Goal: Task Accomplishment & Management: Manage account settings

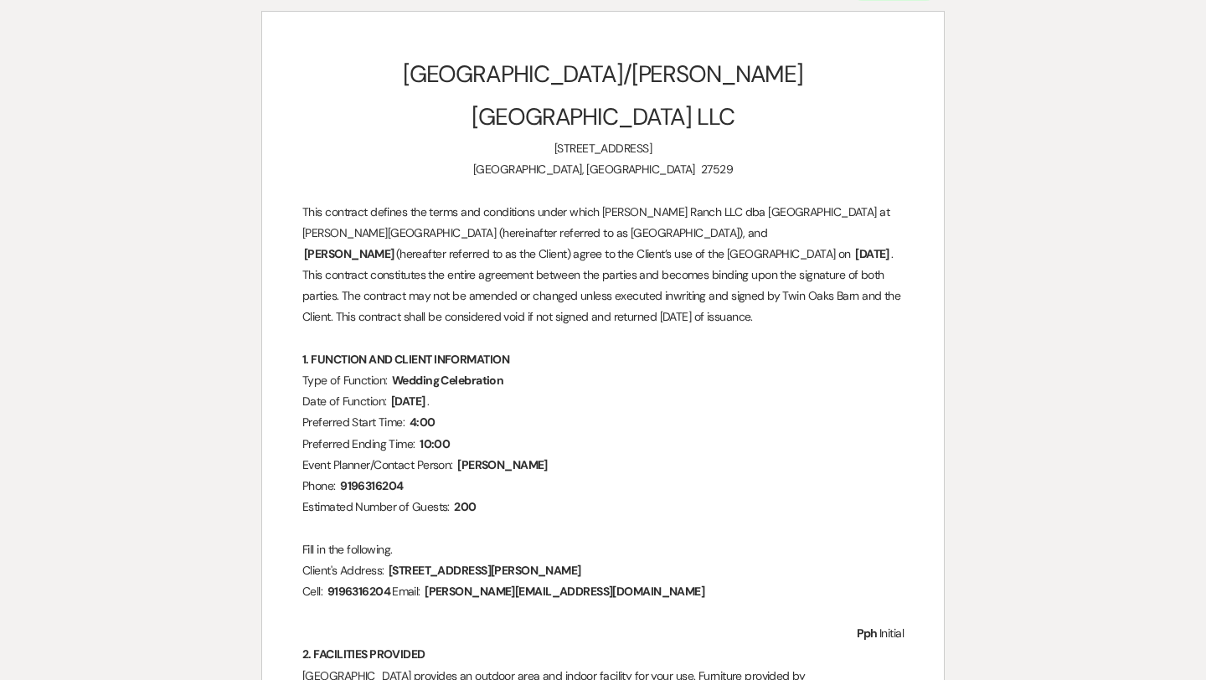
select select "20"
select select "13"
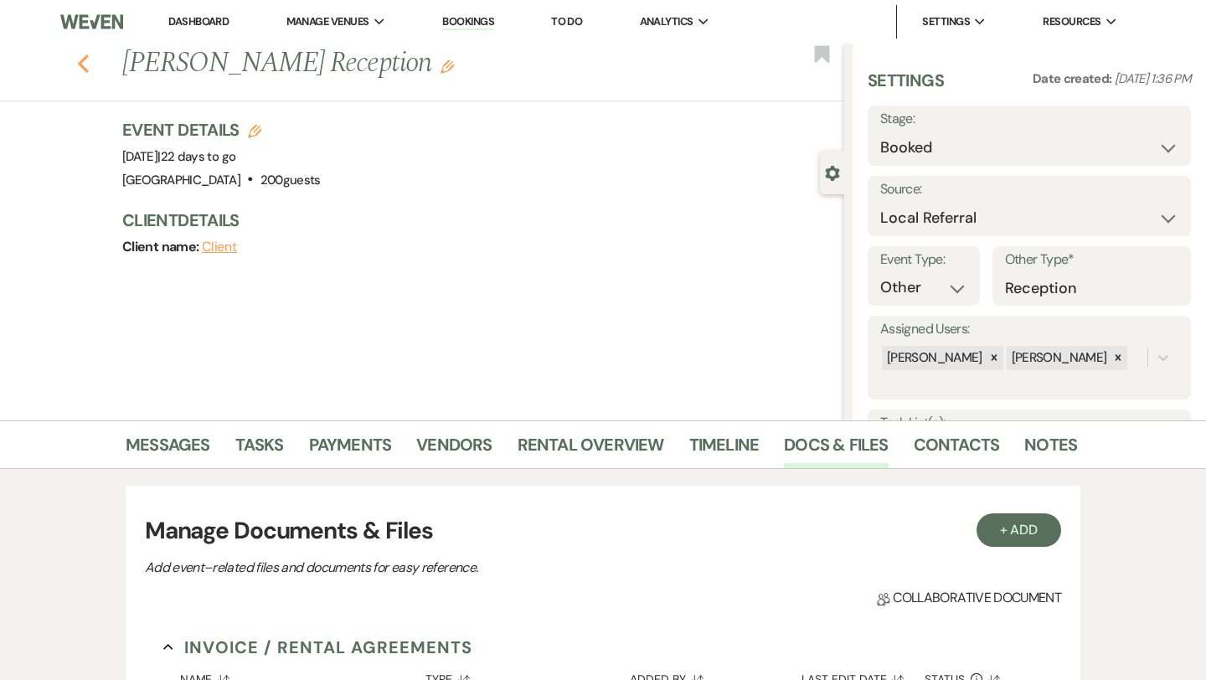
click at [86, 64] on icon "Previous" at bounding box center [83, 64] width 13 height 20
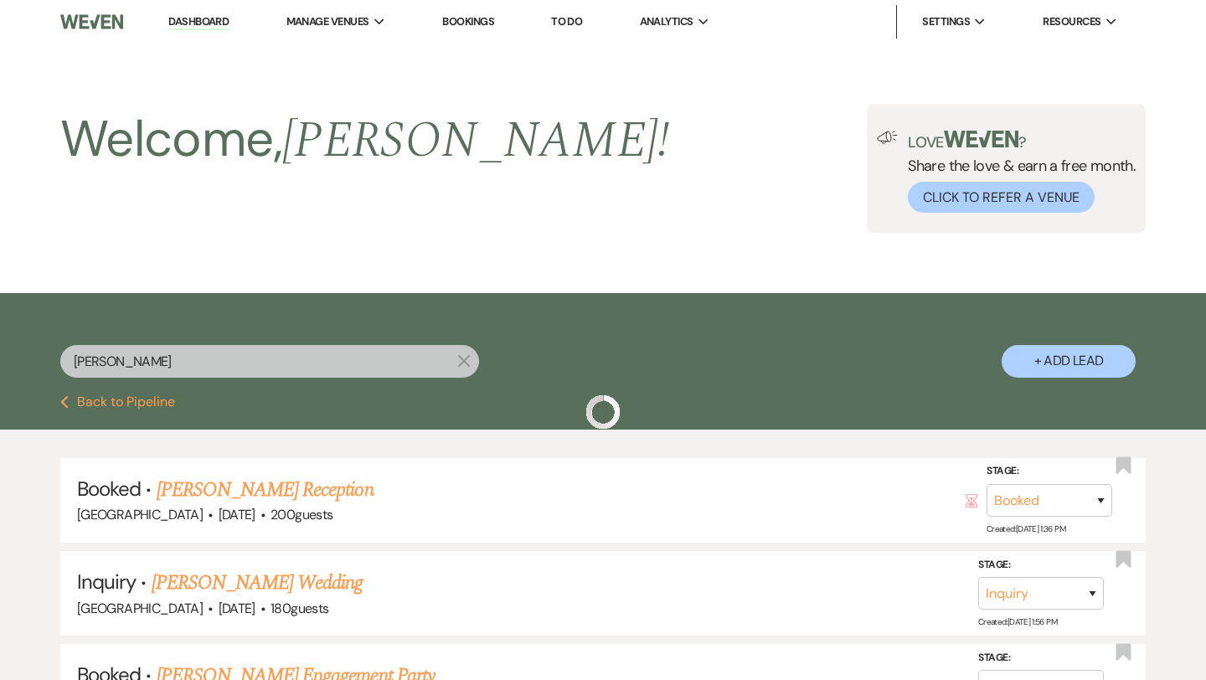
scroll to position [34, 0]
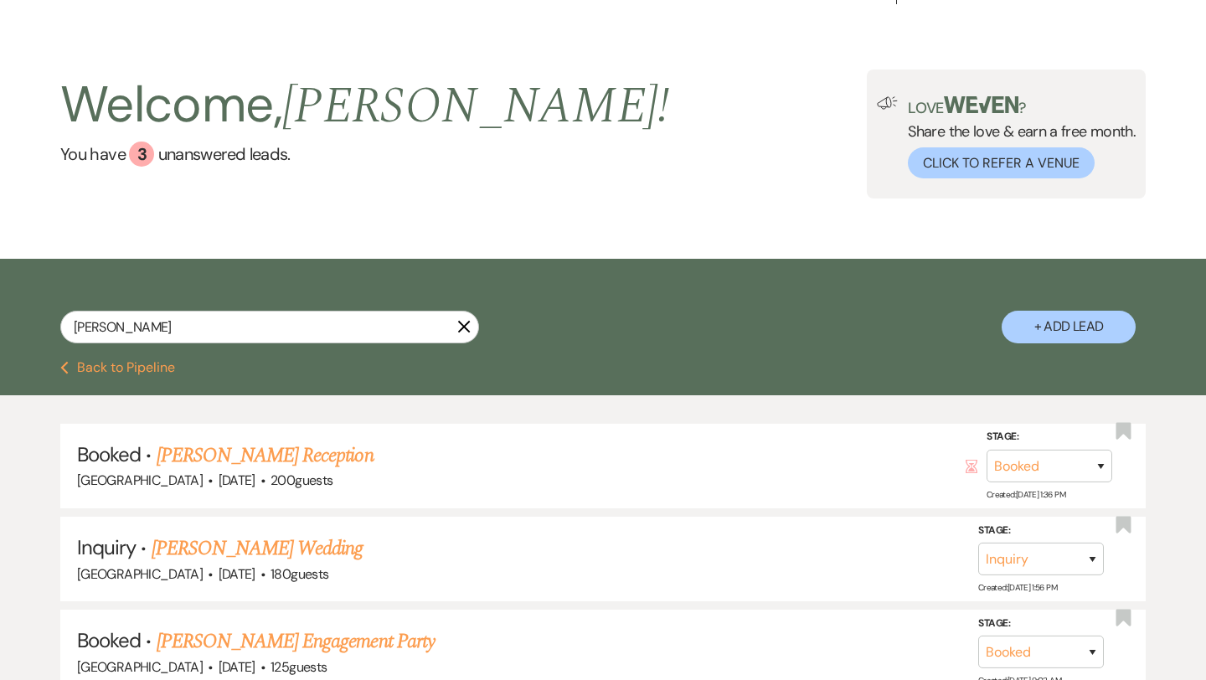
click at [458, 322] on icon "X" at bounding box center [463, 326] width 13 height 13
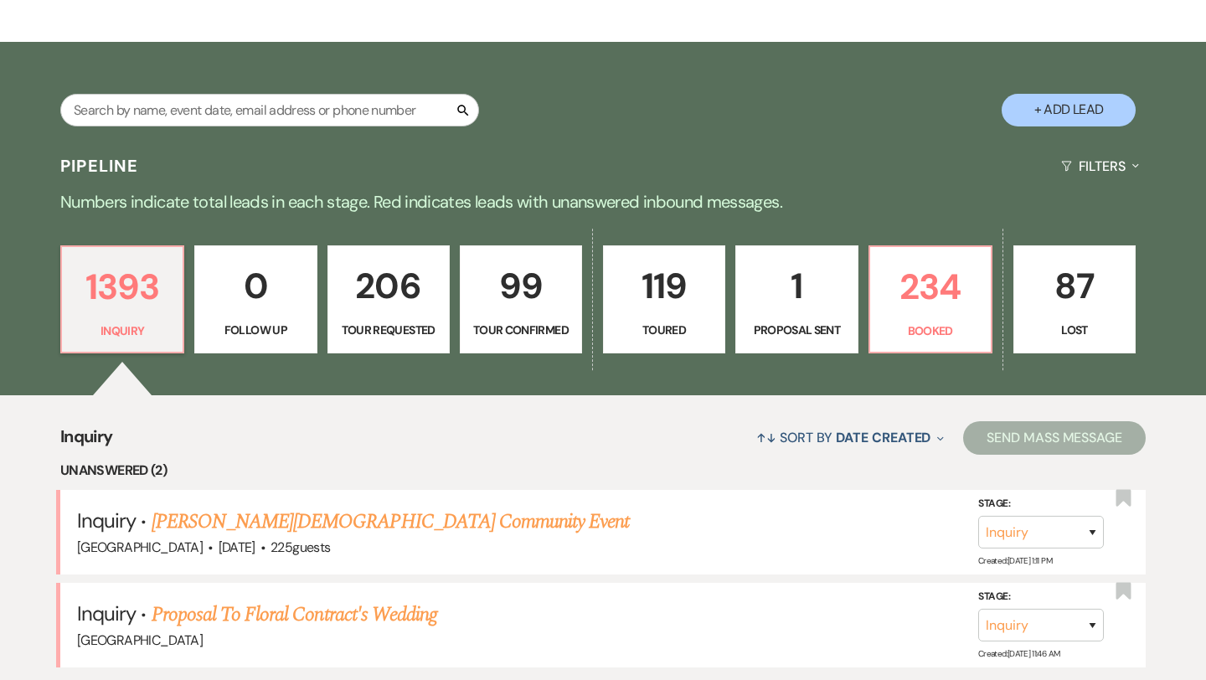
scroll to position [258, 0]
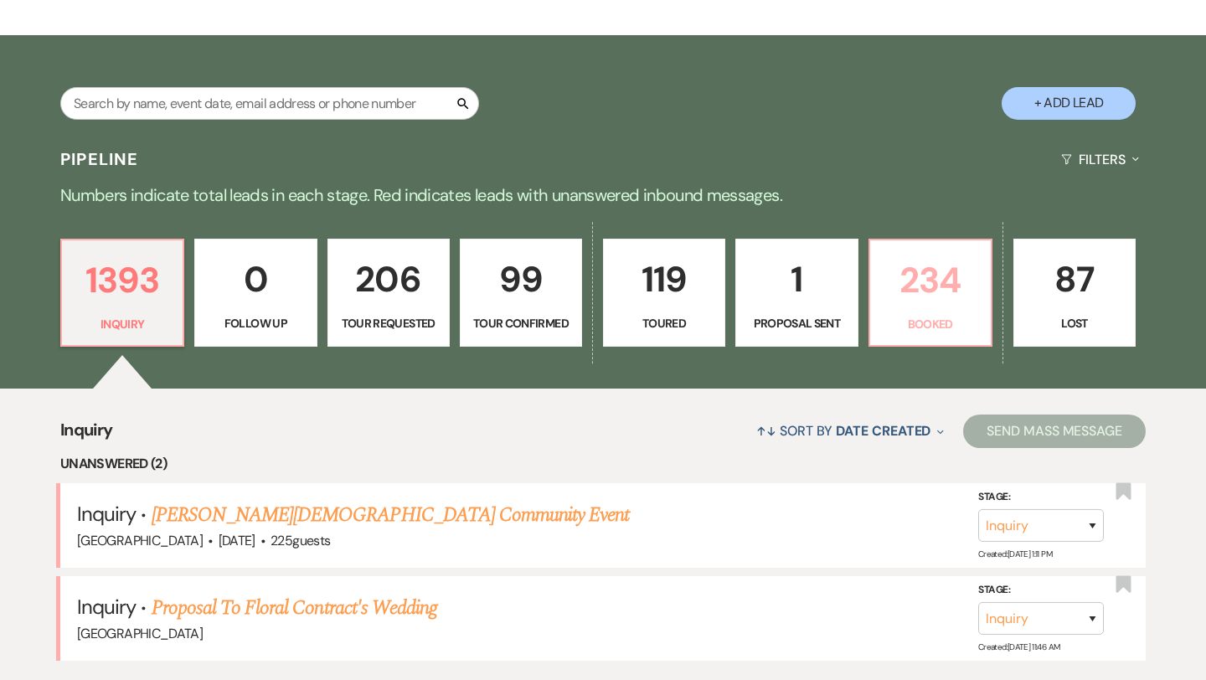
click at [942, 276] on p "234" at bounding box center [930, 280] width 101 height 56
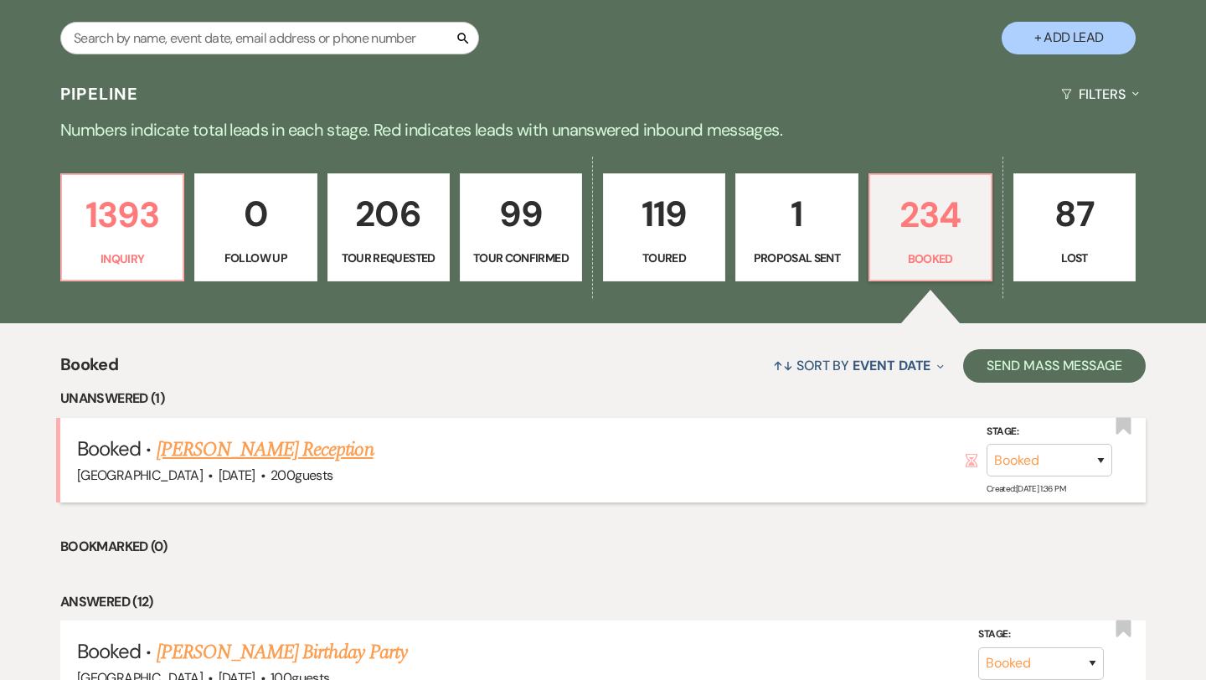
scroll to position [328, 0]
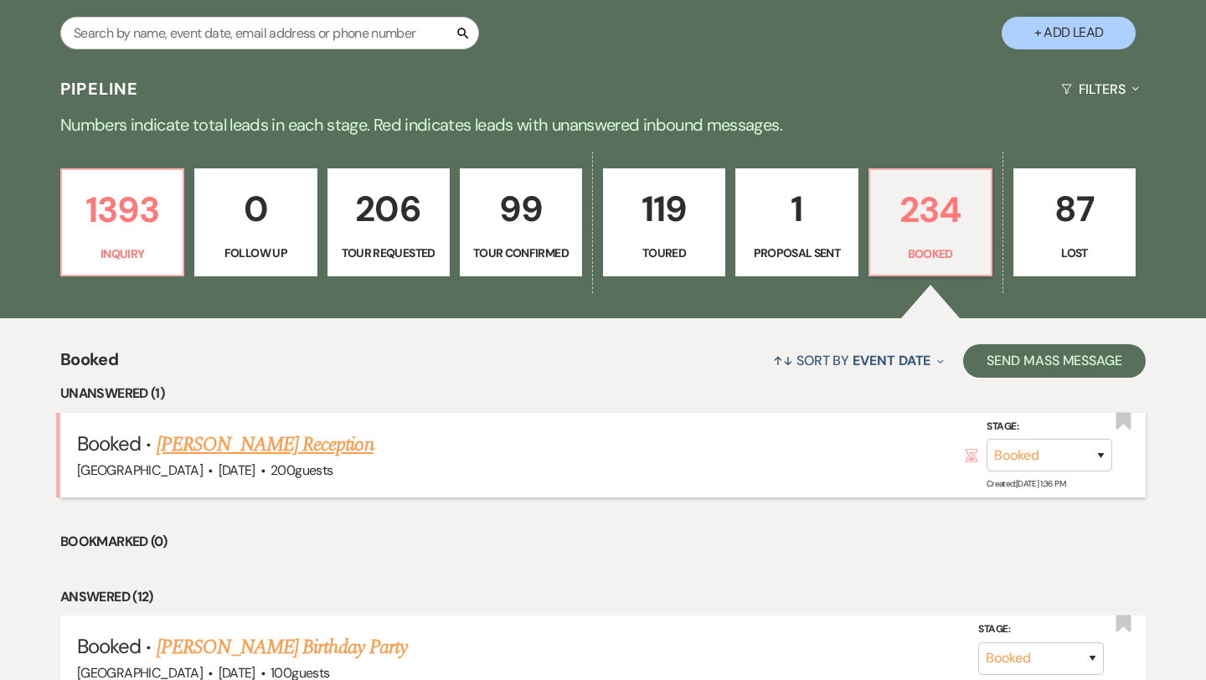
click at [297, 442] on link "[PERSON_NAME] Reception" at bounding box center [265, 445] width 217 height 30
select select "20"
select select "13"
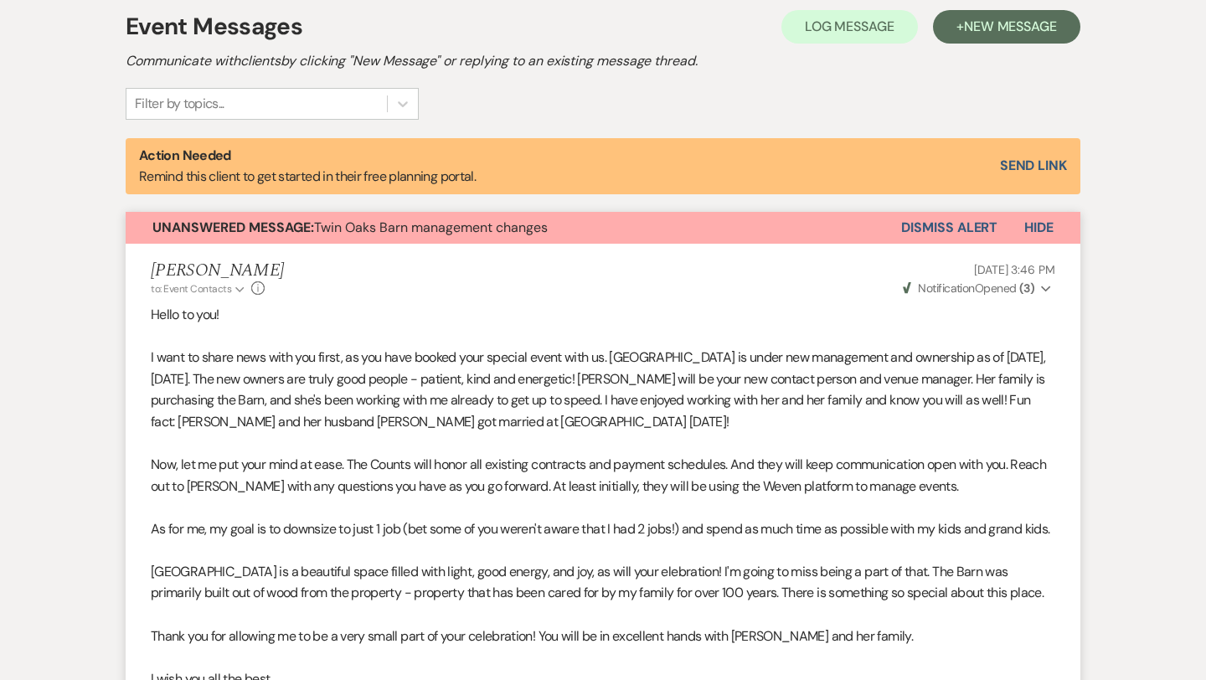
scroll to position [483, 0]
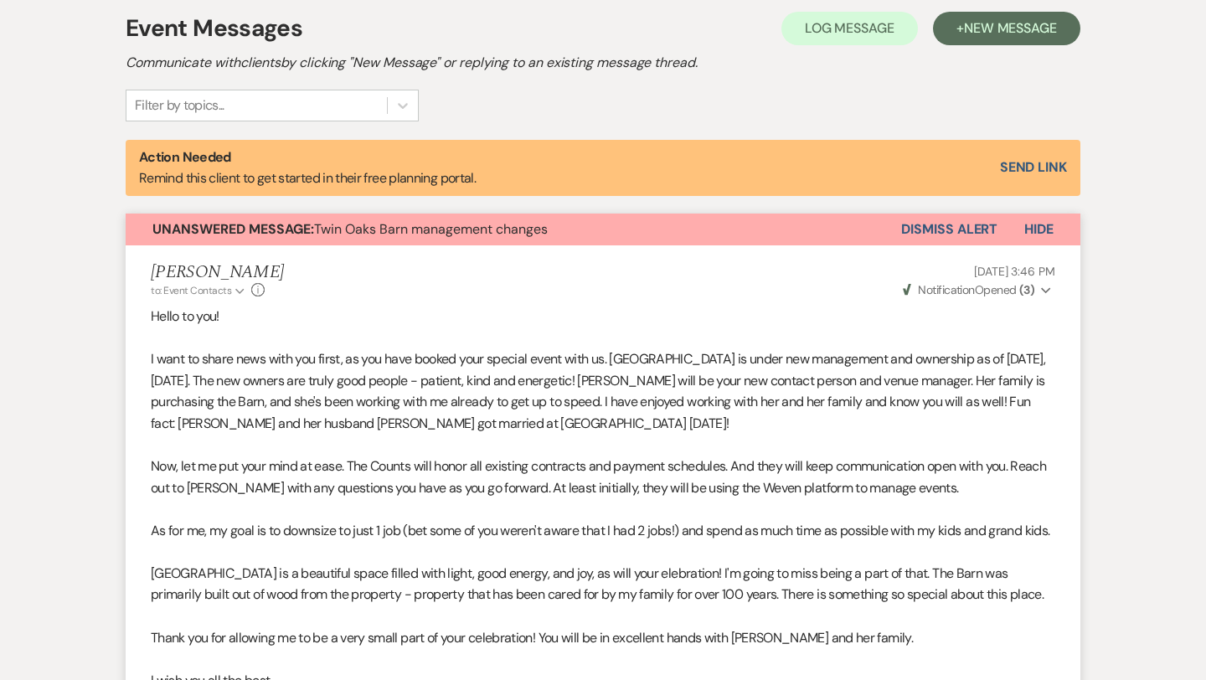
click at [913, 231] on button "Dismiss Alert" at bounding box center [949, 230] width 96 height 32
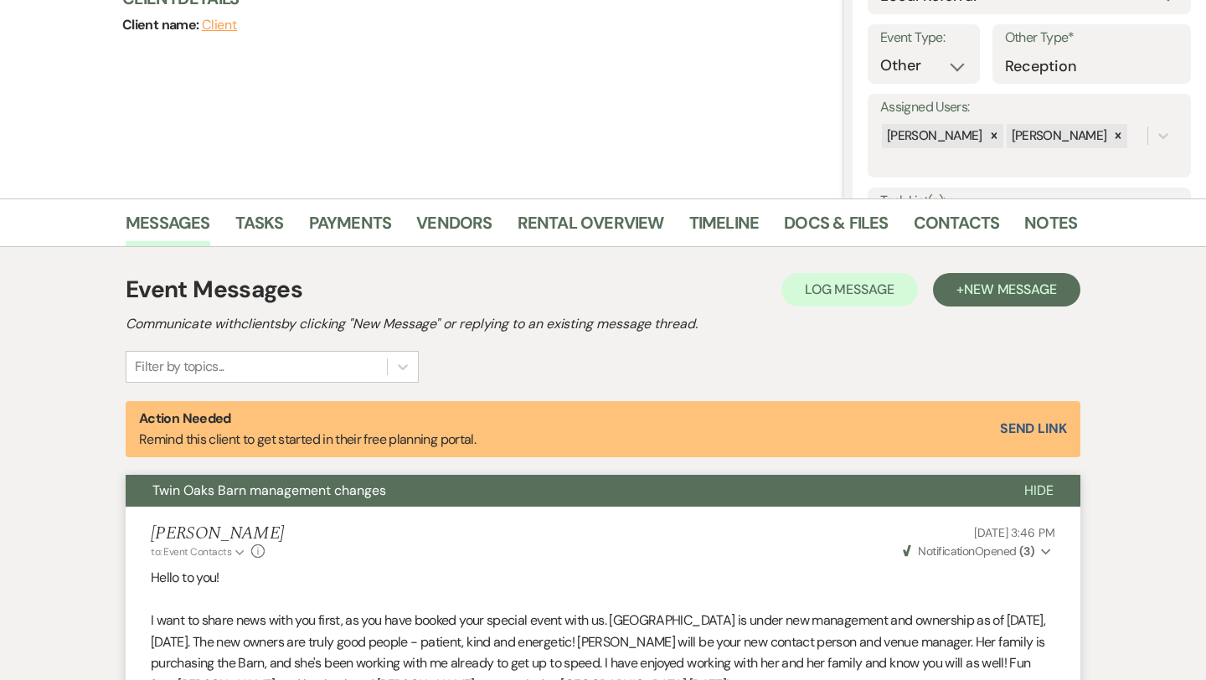
scroll to position [23, 0]
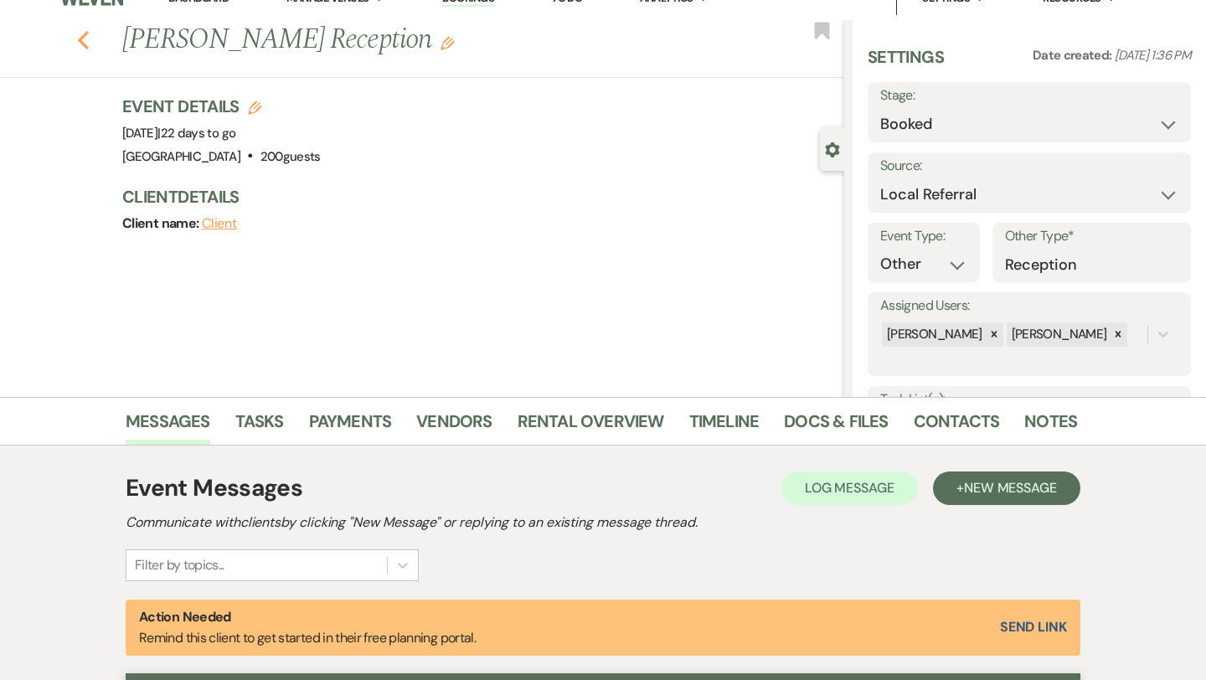
click at [88, 41] on icon "Previous" at bounding box center [83, 40] width 13 height 20
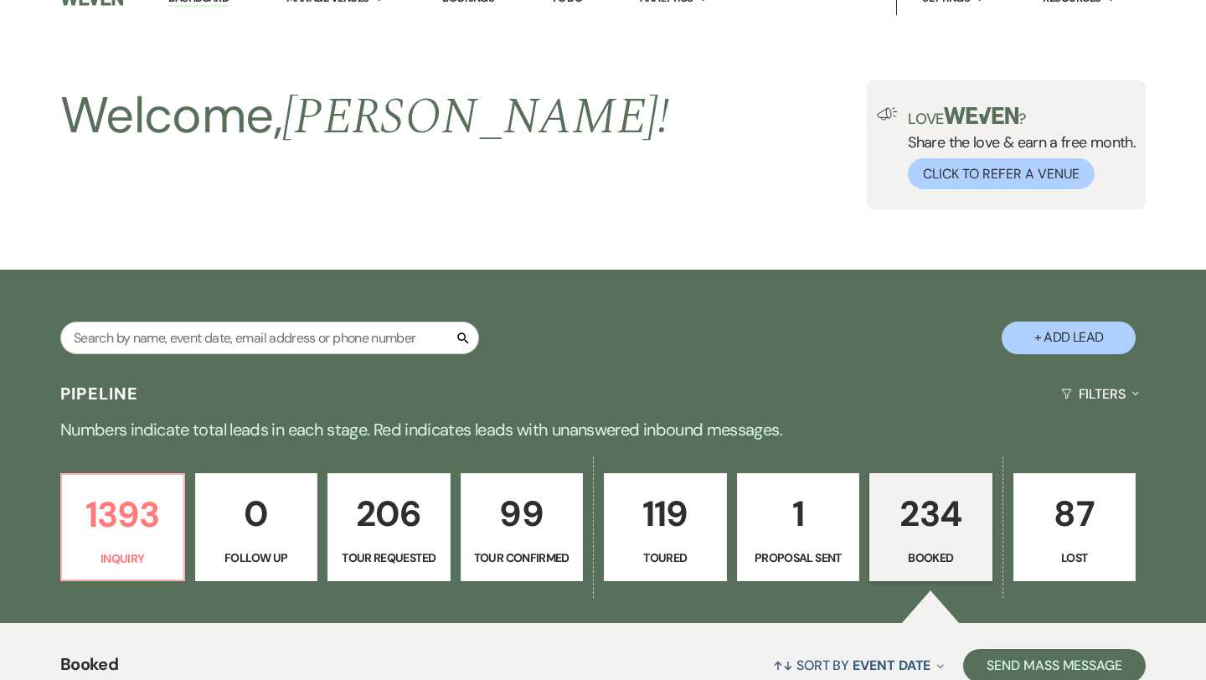
scroll to position [328, 0]
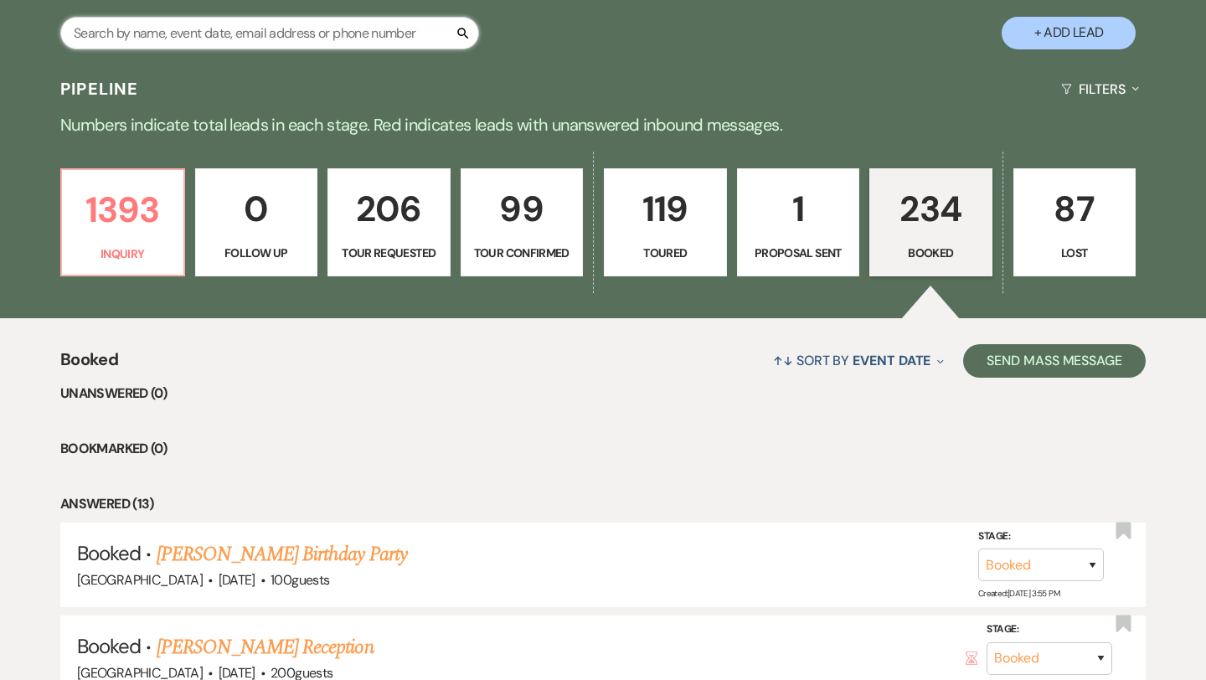
click at [198, 40] on input "text" at bounding box center [269, 33] width 419 height 33
type input "mont"
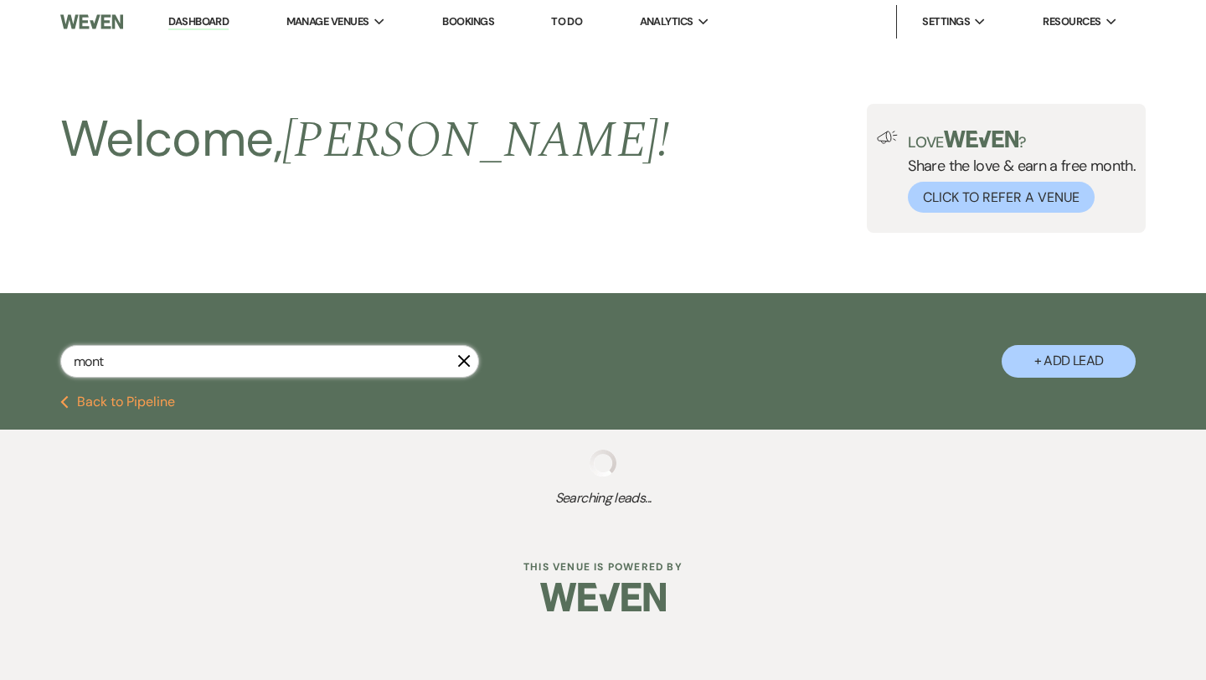
select select "4"
select select "2"
select select "4"
select select "5"
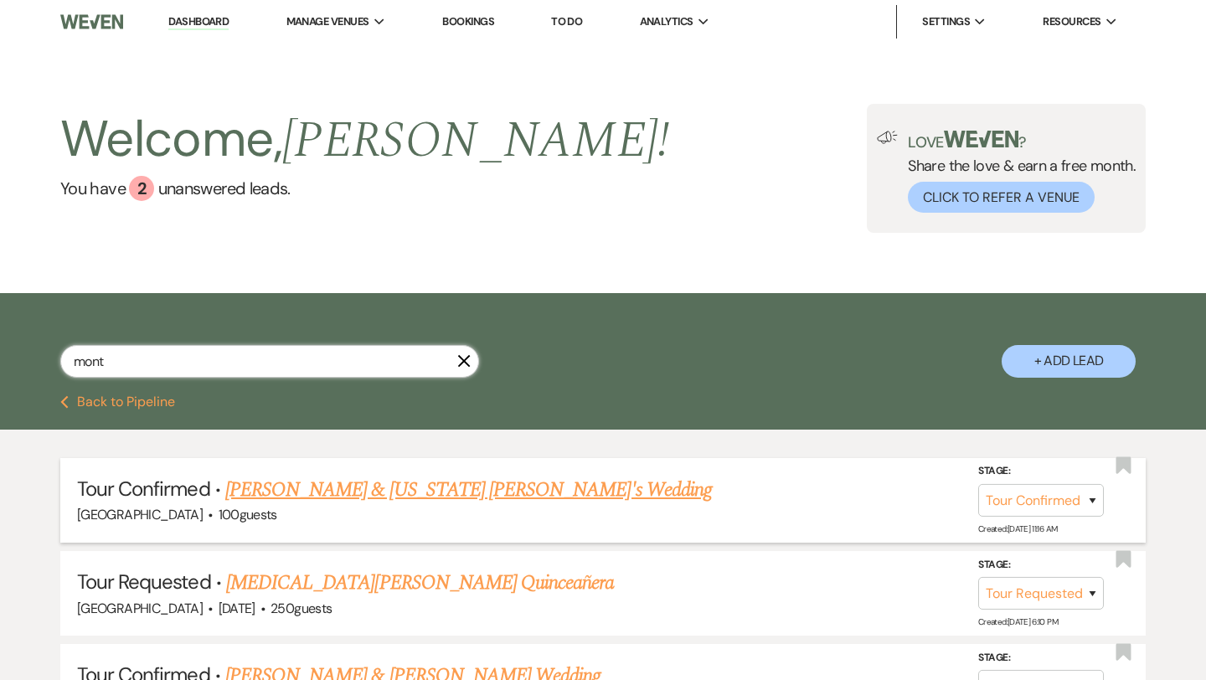
type input "mont"
click at [357, 490] on link "[PERSON_NAME] & [US_STATE] [PERSON_NAME]'s Wedding" at bounding box center [468, 490] width 487 height 30
select select "4"
select select "5"
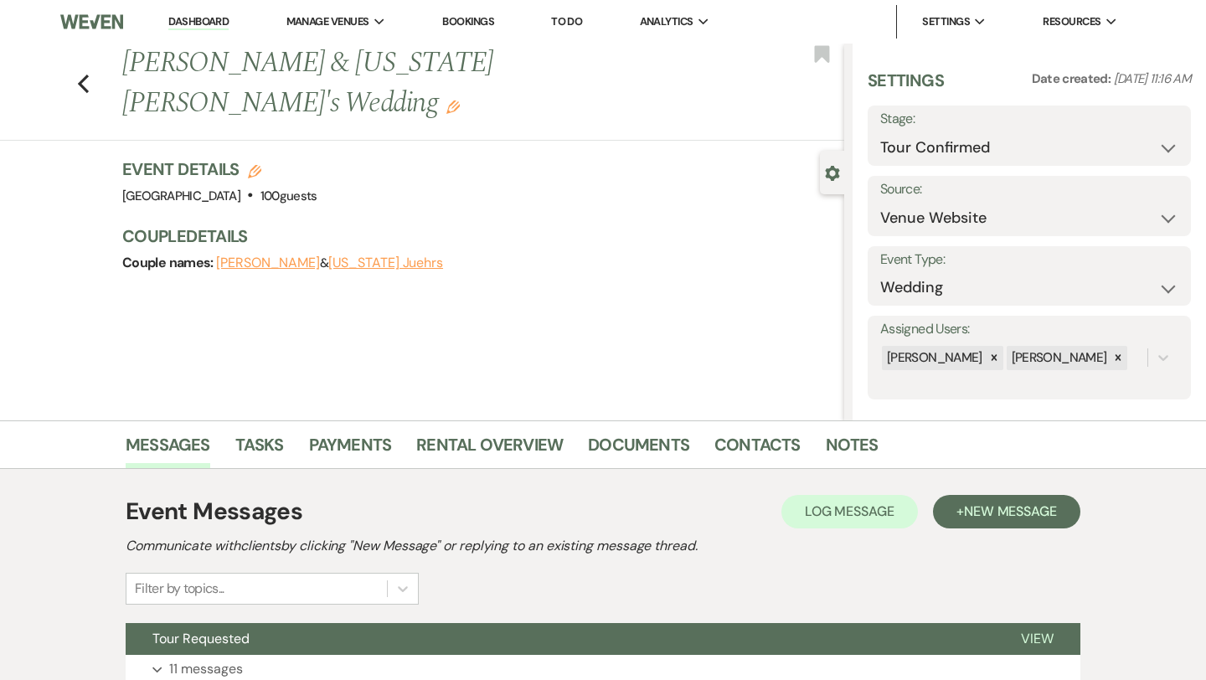
scroll to position [136, 0]
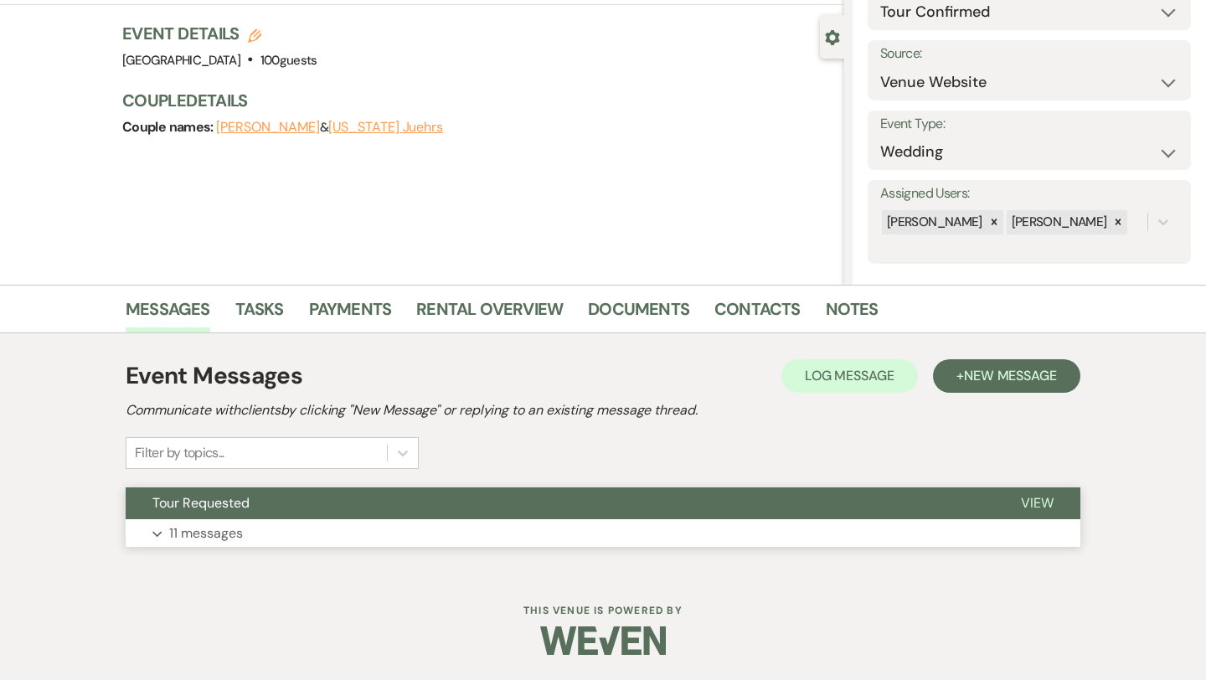
click at [209, 529] on p "11 messages" at bounding box center [206, 534] width 74 height 22
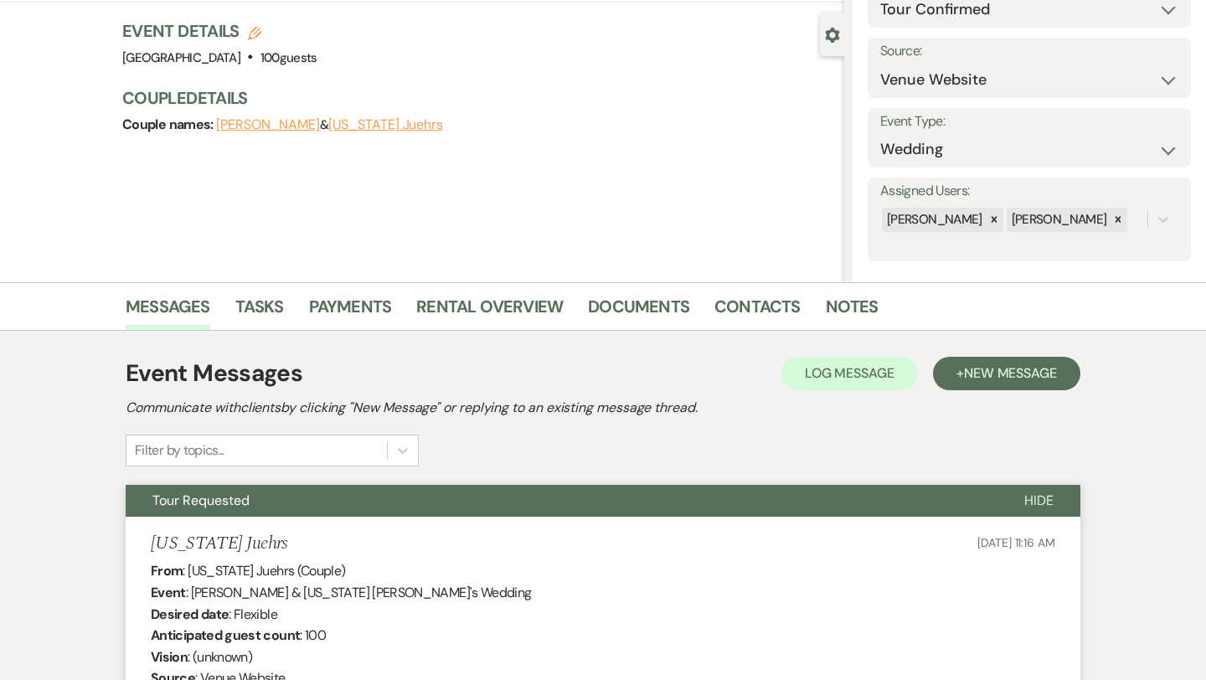
scroll to position [0, 0]
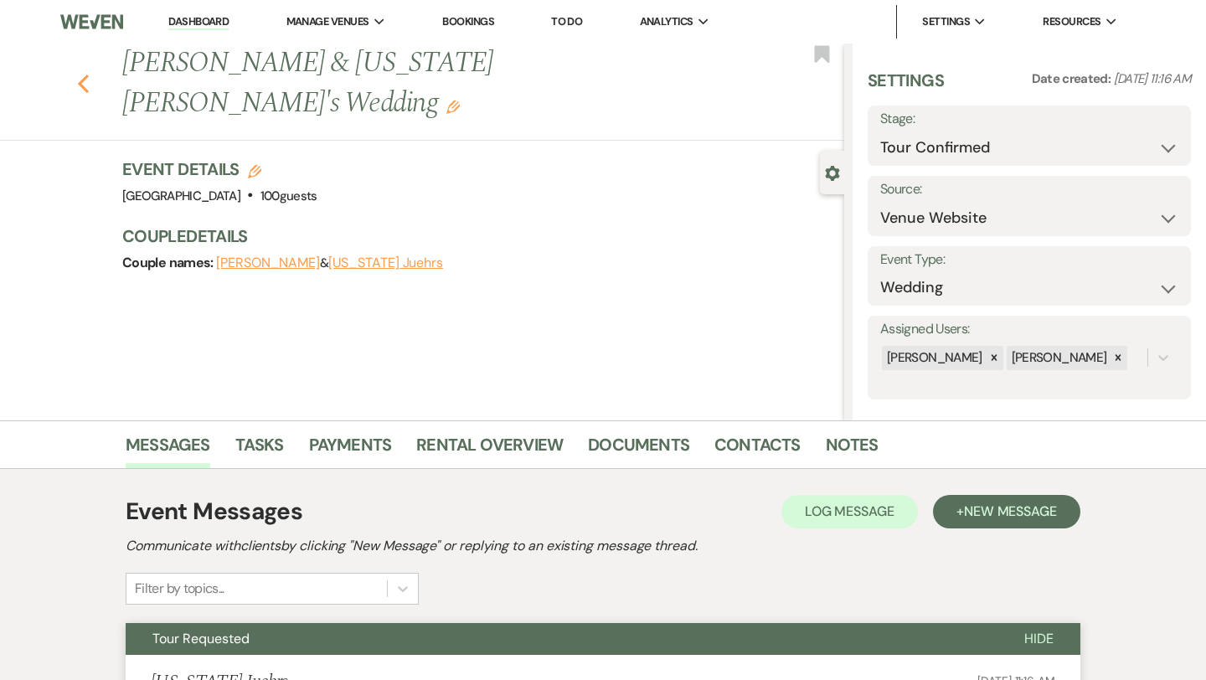
click at [82, 74] on icon "Previous" at bounding box center [83, 84] width 13 height 20
select select "4"
select select "2"
select select "4"
select select "5"
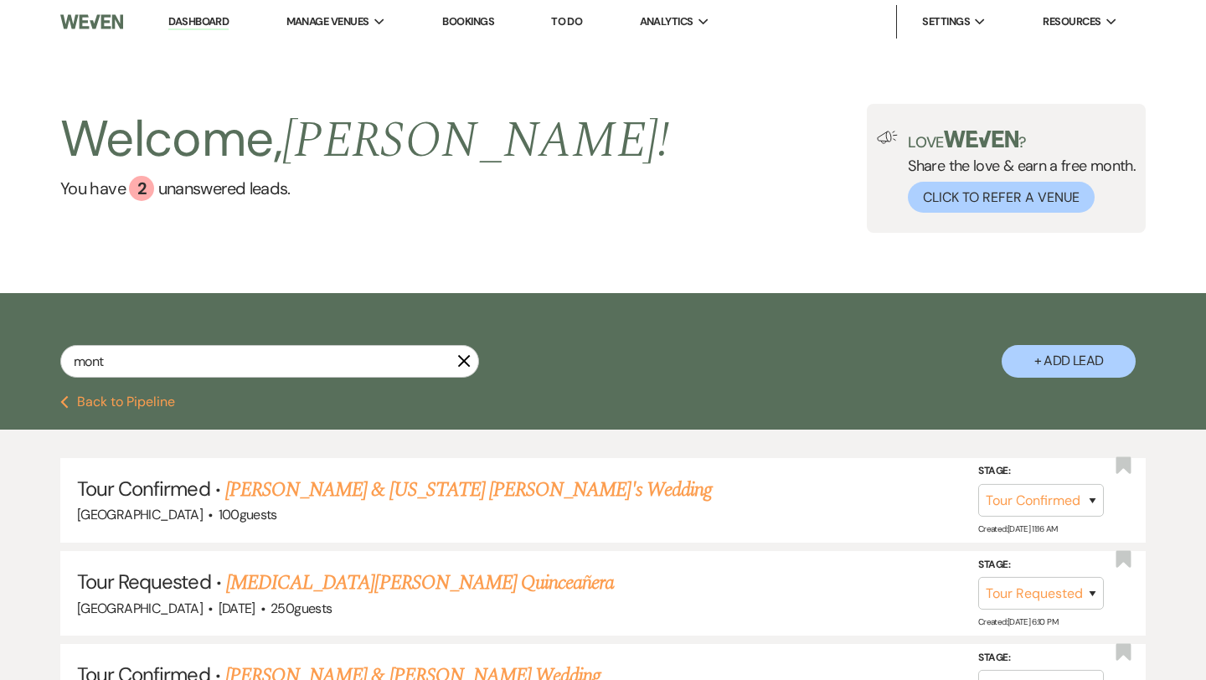
click at [466, 359] on use "button" at bounding box center [464, 361] width 13 height 13
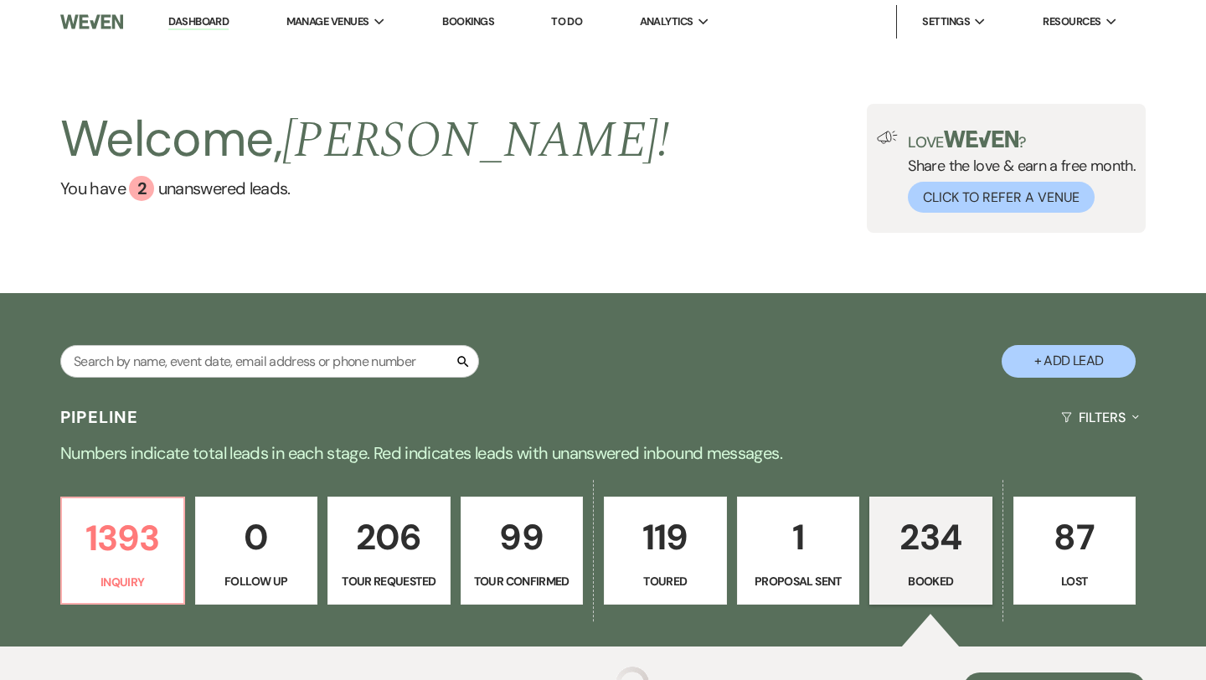
scroll to position [328, 0]
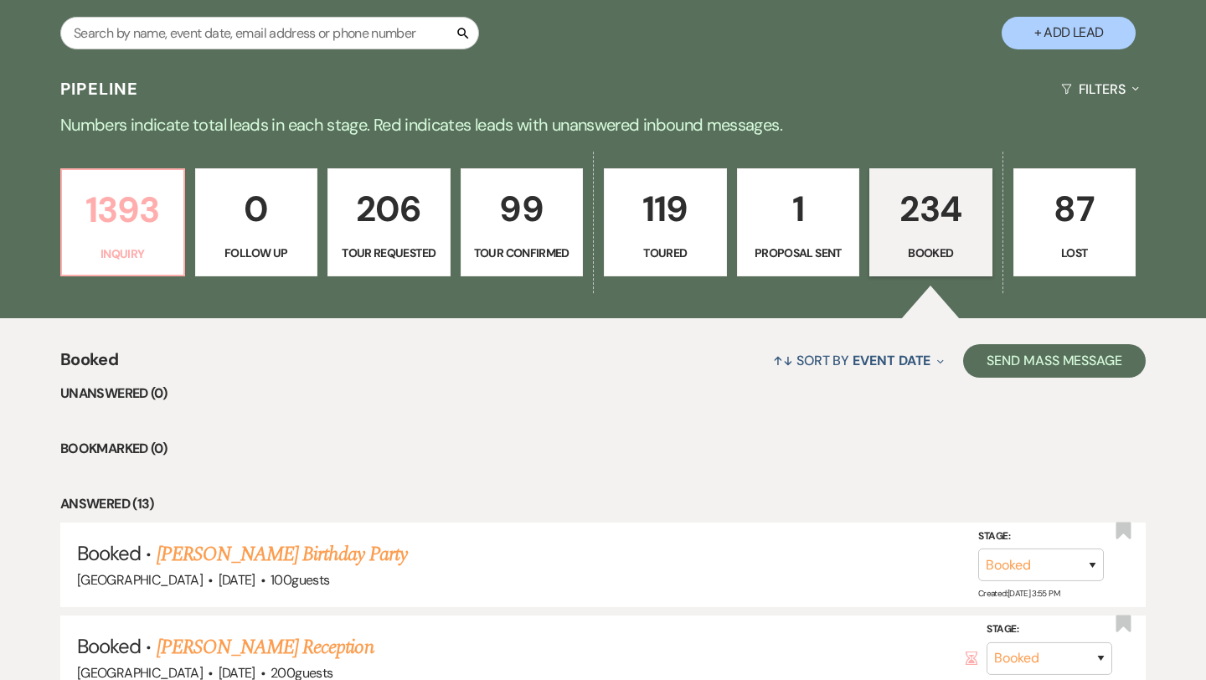
click at [125, 229] on p "1393" at bounding box center [122, 210] width 101 height 56
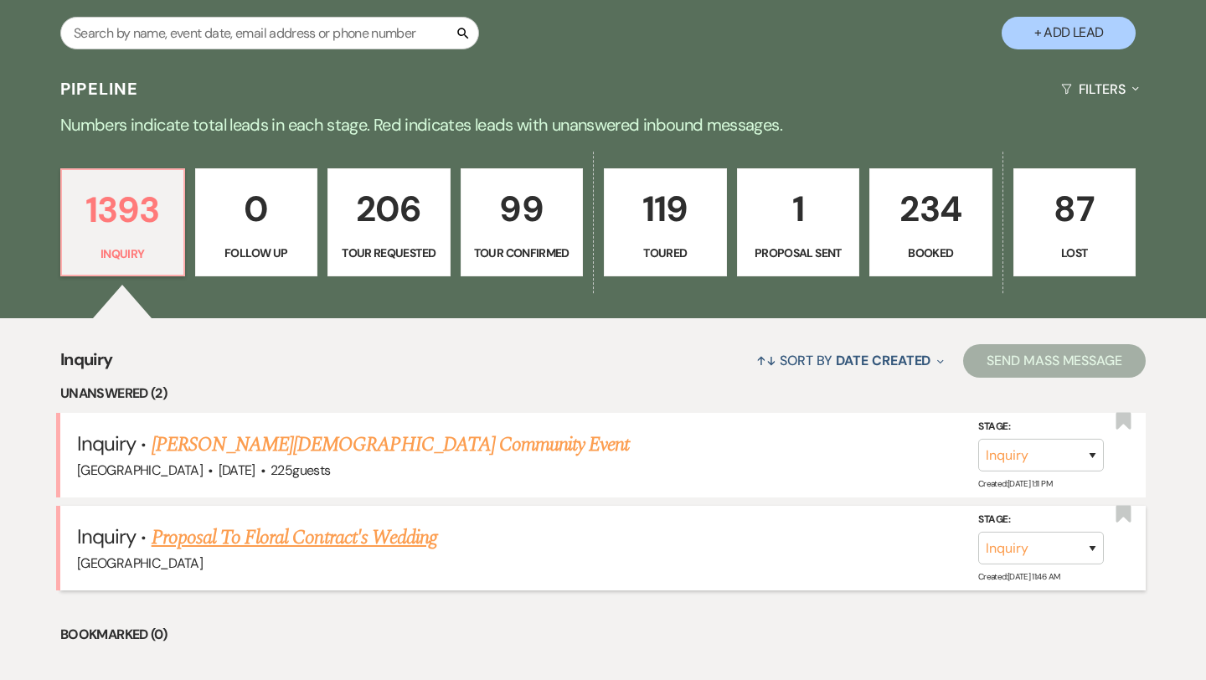
click at [263, 534] on link "Proposal To Floral Contract's Wedding" at bounding box center [295, 538] width 286 height 30
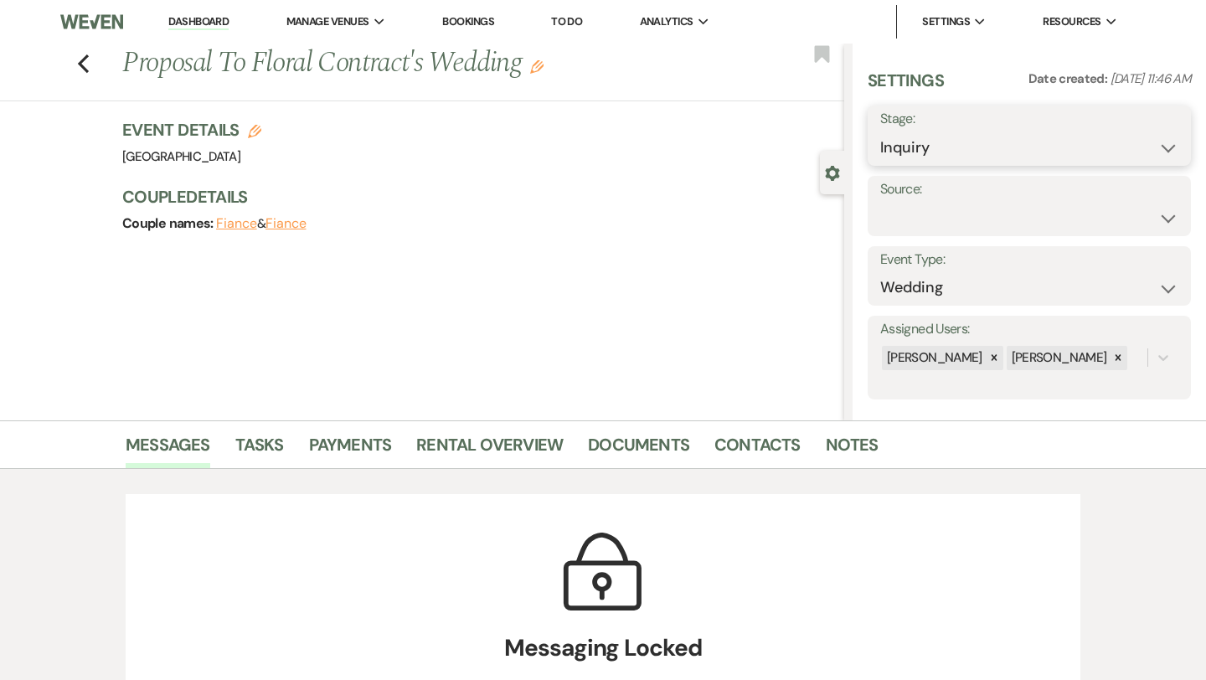
click at [995, 145] on select "Inquiry Follow Up Tour Requested Tour Confirmed Toured Proposal Sent Booked Lost" at bounding box center [1029, 148] width 298 height 33
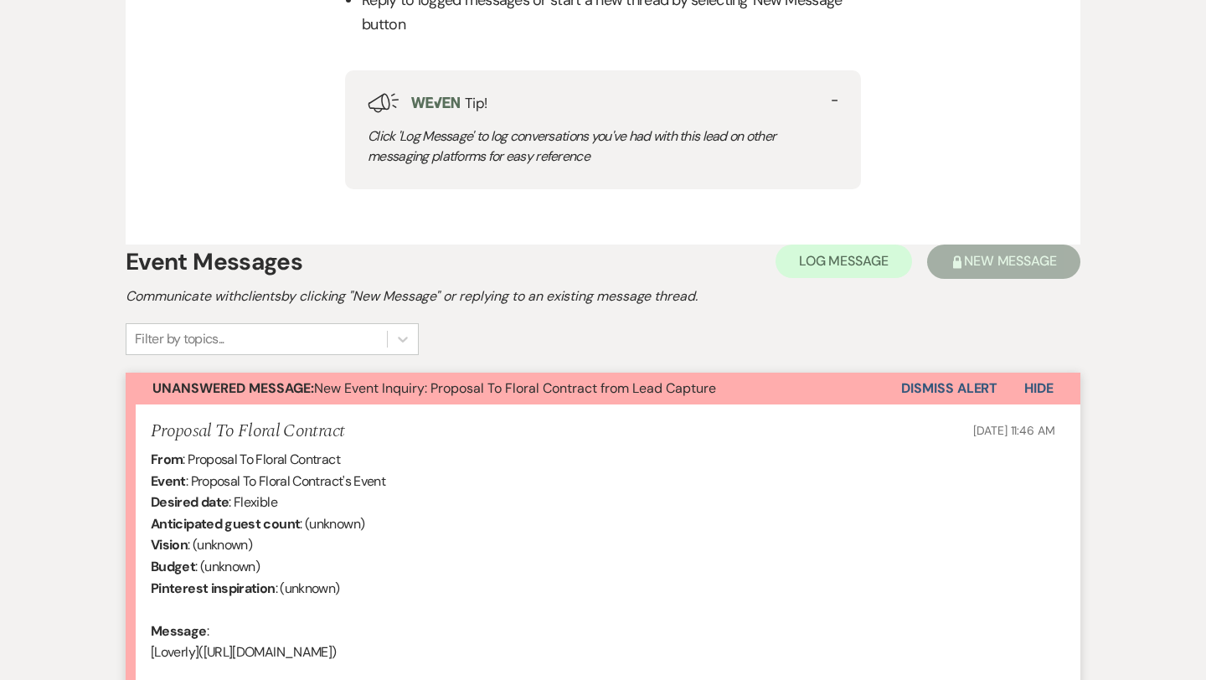
scroll to position [807, 0]
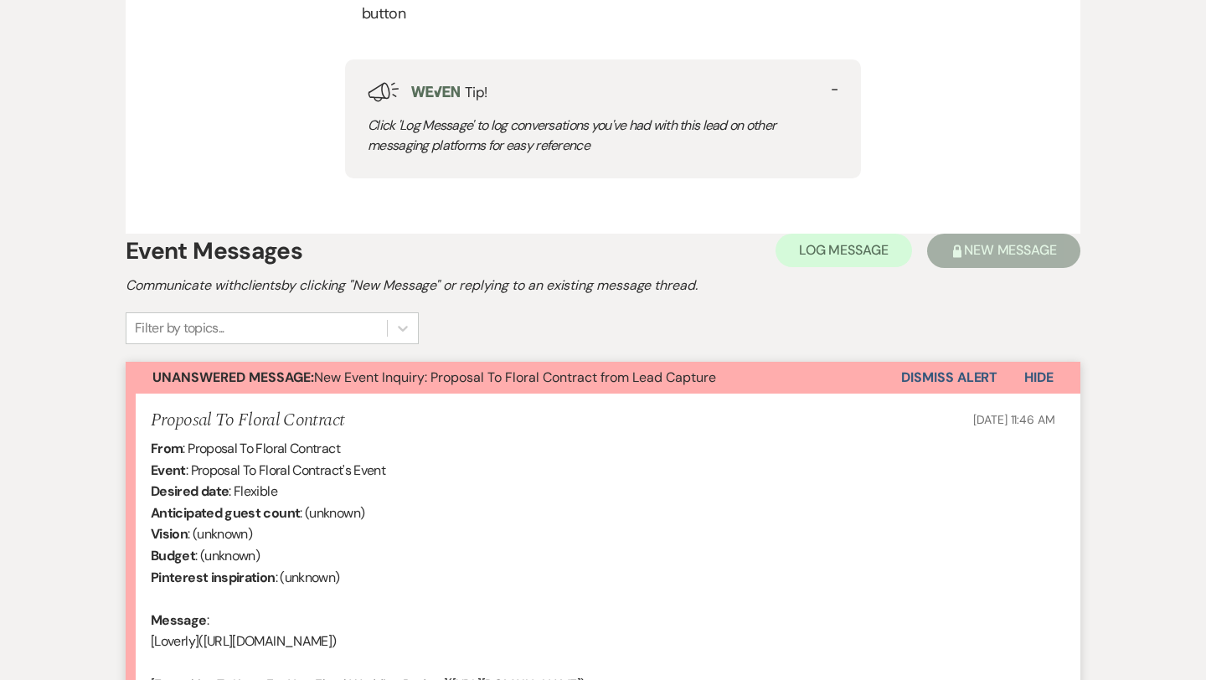
click at [936, 375] on button "Dismiss Alert" at bounding box center [949, 378] width 96 height 32
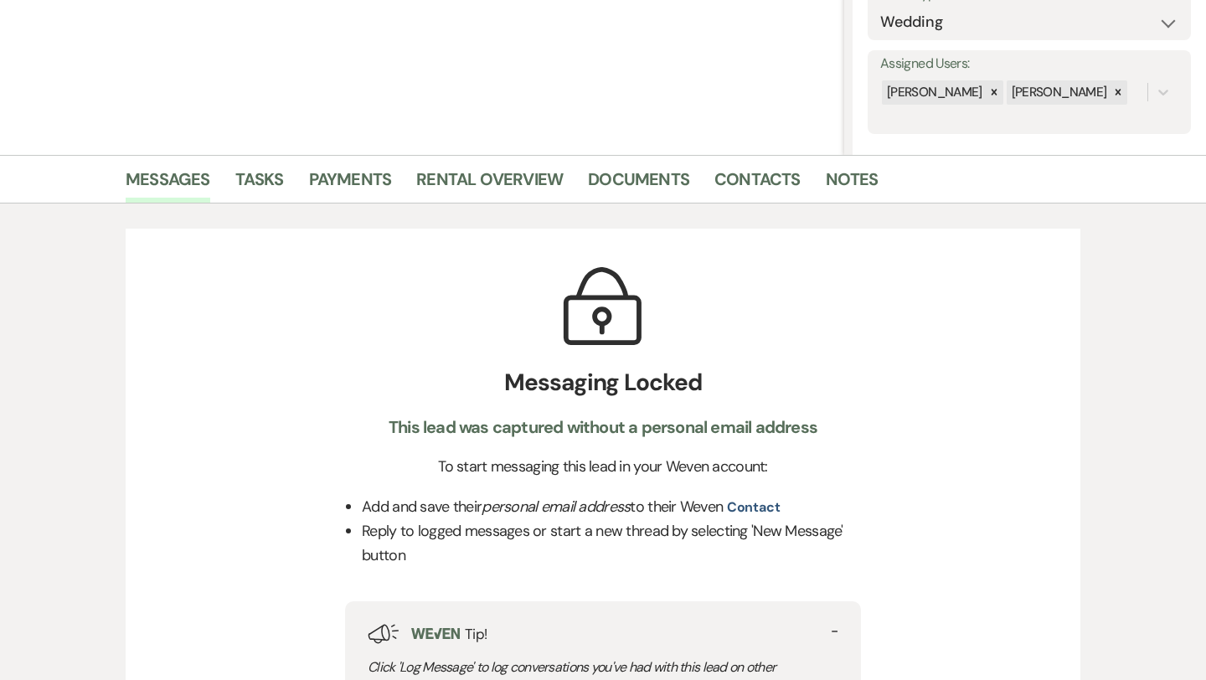
scroll to position [242, 0]
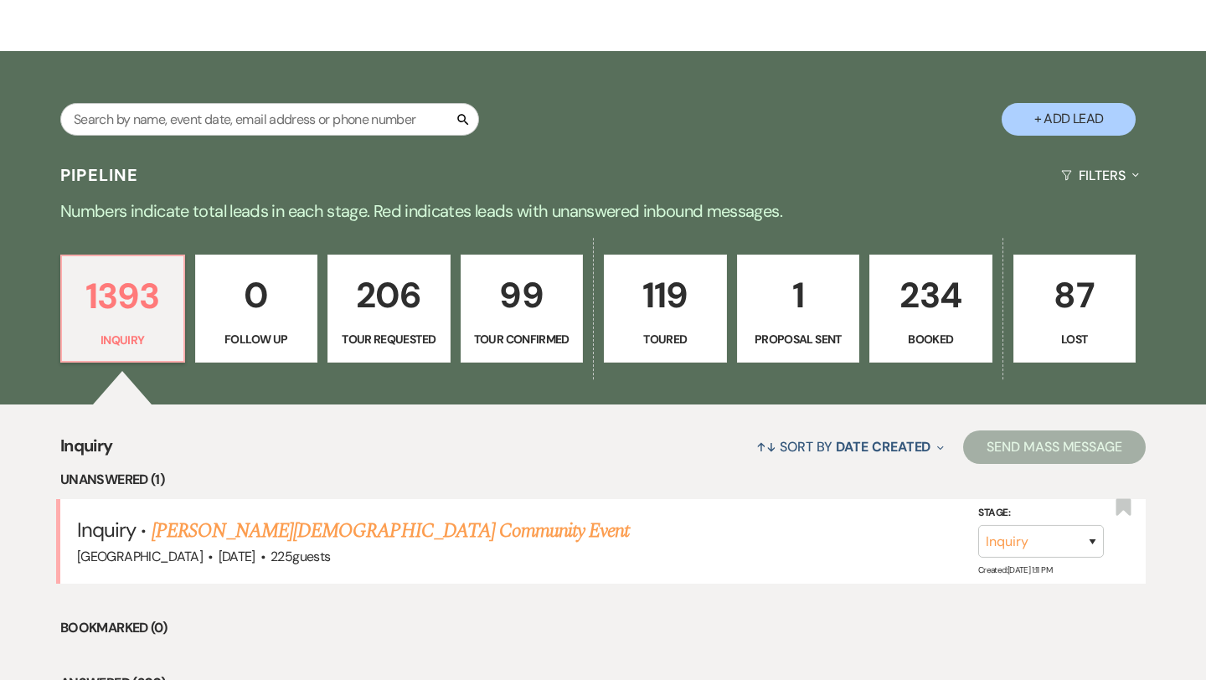
scroll to position [328, 0]
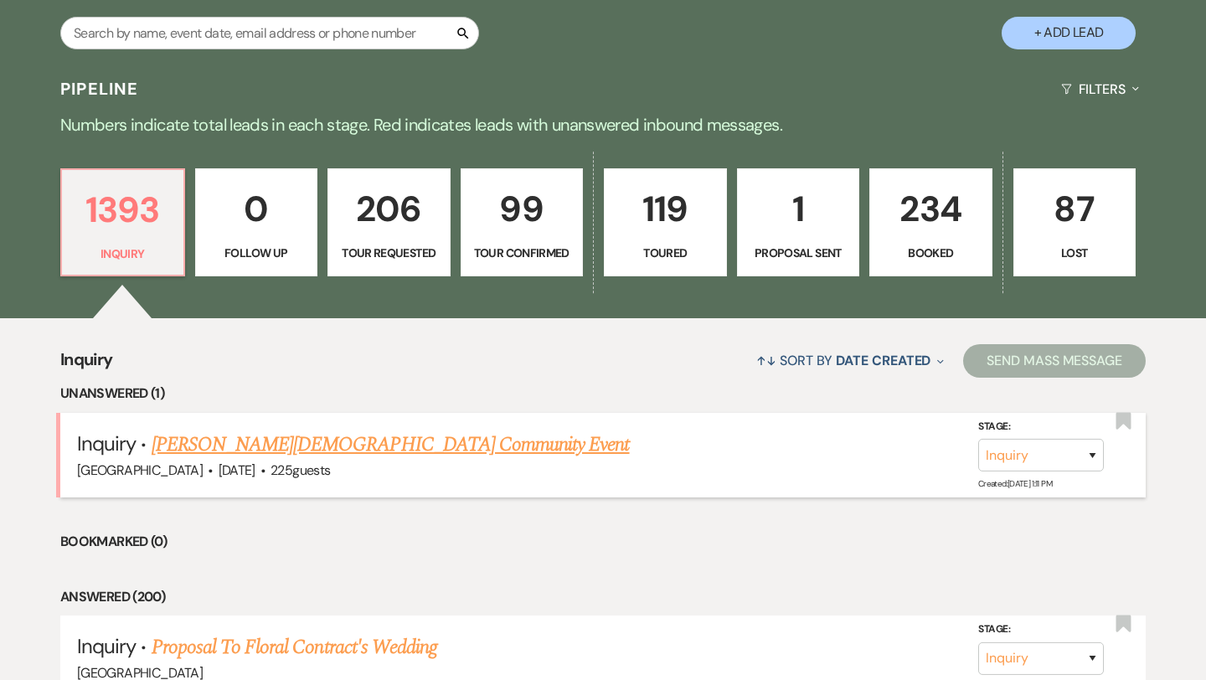
click at [190, 441] on link "[PERSON_NAME][DEMOGRAPHIC_DATA] Community Event" at bounding box center [391, 445] width 478 height 30
select select "5"
select select "7"
